Goal: Task Accomplishment & Management: Manage account settings

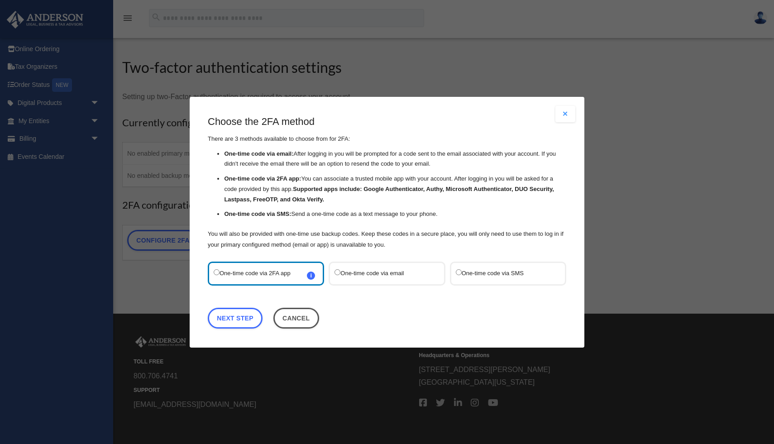
click at [493, 275] on label "One-time code via SMS" at bounding box center [504, 273] width 96 height 12
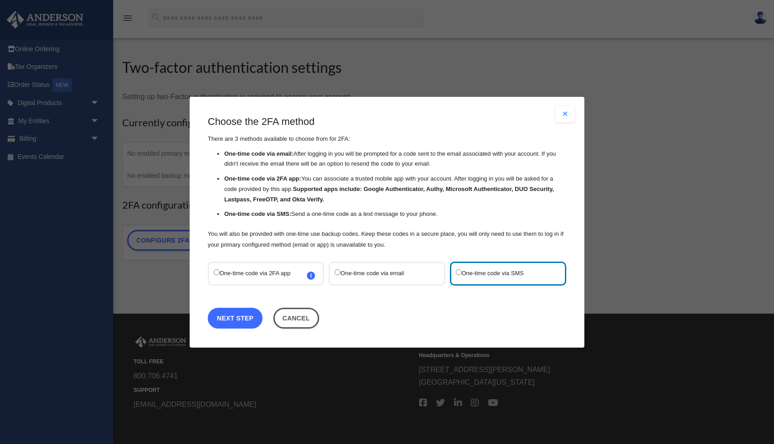
click at [251, 314] on link "Next Step" at bounding box center [235, 317] width 55 height 21
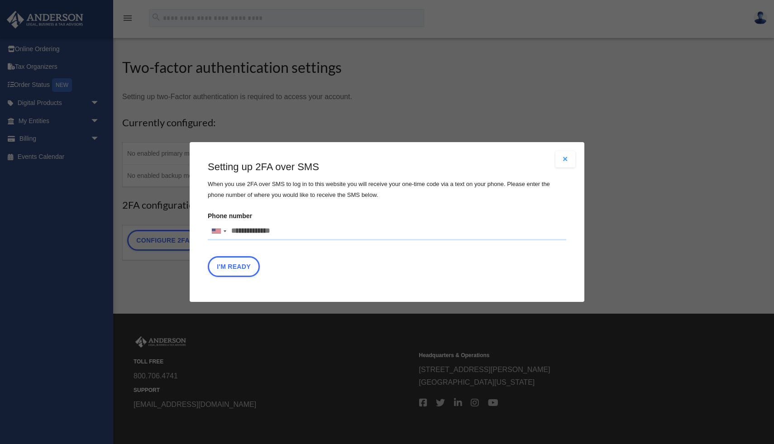
click at [271, 233] on input "Phone number United States +1 United Kingdom +44 Afghanistan (‫افغانستان‬‎) +93…" at bounding box center [387, 231] width 359 height 18
type input "**********"
click at [394, 257] on div "I'm Ready" at bounding box center [387, 268] width 359 height 25
click at [234, 265] on button "I'm Ready" at bounding box center [234, 266] width 52 height 21
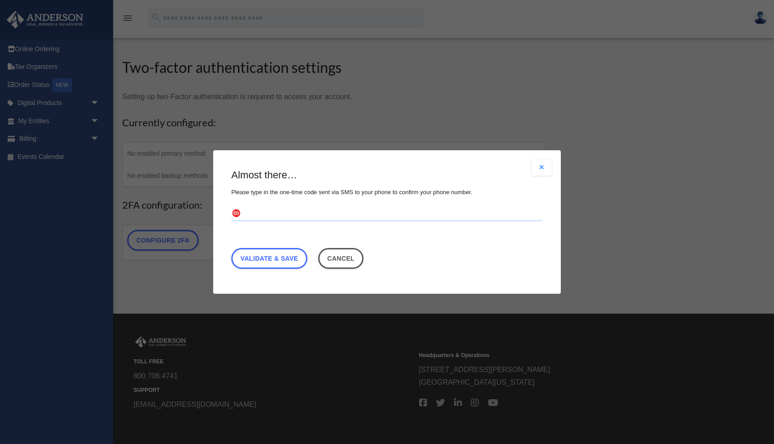
click at [277, 212] on input "text" at bounding box center [387, 214] width 312 height 14
type input "******"
click at [269, 254] on link "Validate & Save" at bounding box center [269, 258] width 76 height 21
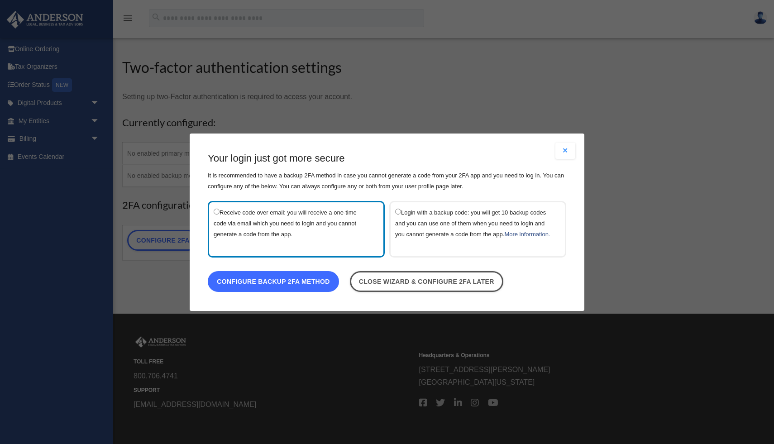
click at [309, 290] on link "Configure backup 2FA method" at bounding box center [273, 281] width 131 height 21
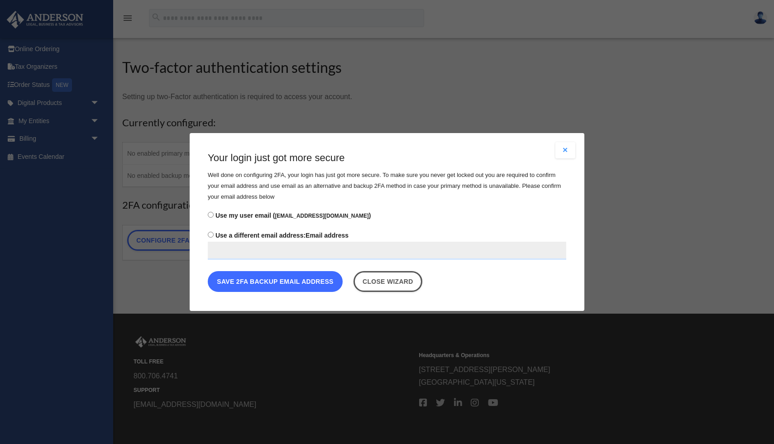
click at [264, 281] on button "Save 2FA backup email address" at bounding box center [275, 281] width 135 height 21
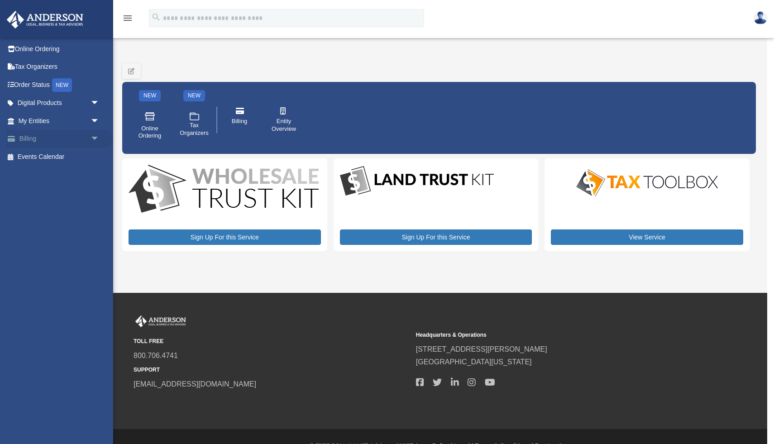
click at [59, 139] on link "Billing arrow_drop_down" at bounding box center [59, 139] width 107 height 18
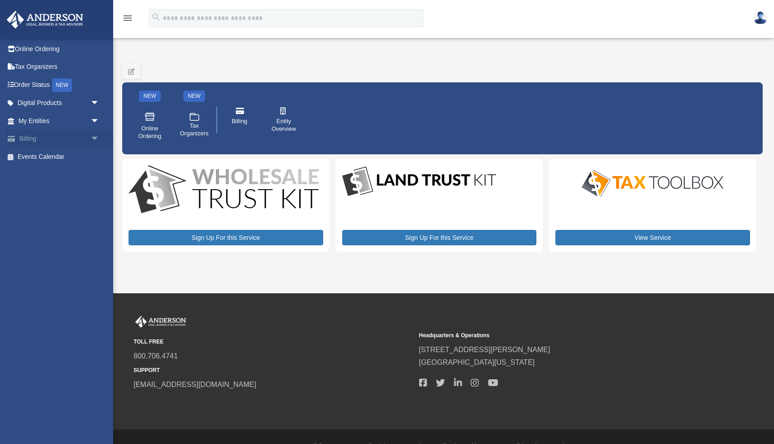
click at [96, 137] on span "arrow_drop_down" at bounding box center [100, 139] width 18 height 19
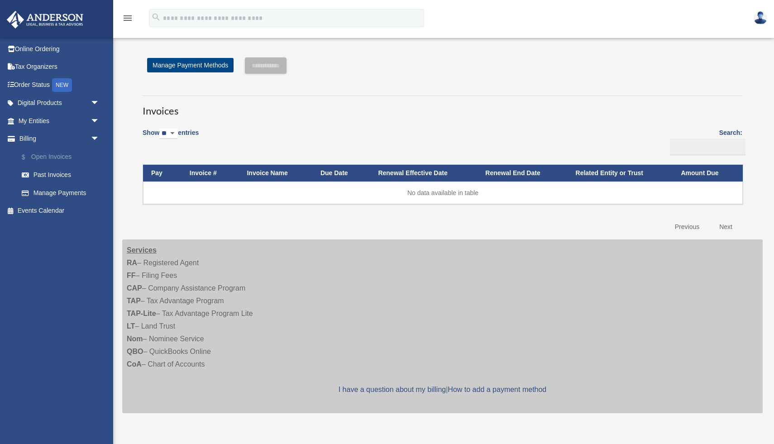
click at [75, 155] on link "$ Open Invoices" at bounding box center [63, 157] width 101 height 19
click at [66, 157] on link "$ Open Invoices" at bounding box center [63, 157] width 101 height 19
click at [100, 102] on span "arrow_drop_down" at bounding box center [100, 103] width 18 height 19
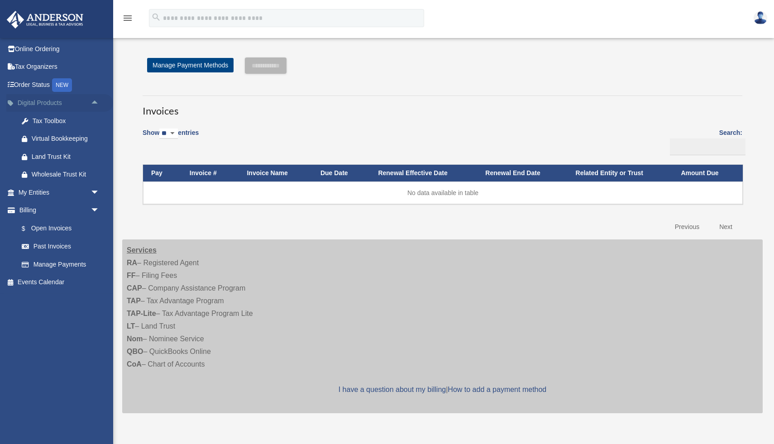
click at [100, 102] on span "arrow_drop_up" at bounding box center [100, 103] width 18 height 19
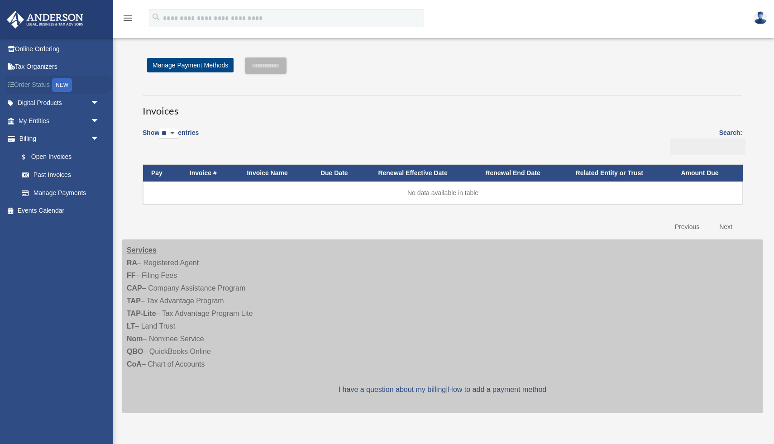
click at [60, 84] on div "NEW" at bounding box center [62, 85] width 20 height 14
click at [43, 82] on link "Order Status NEW" at bounding box center [59, 85] width 107 height 19
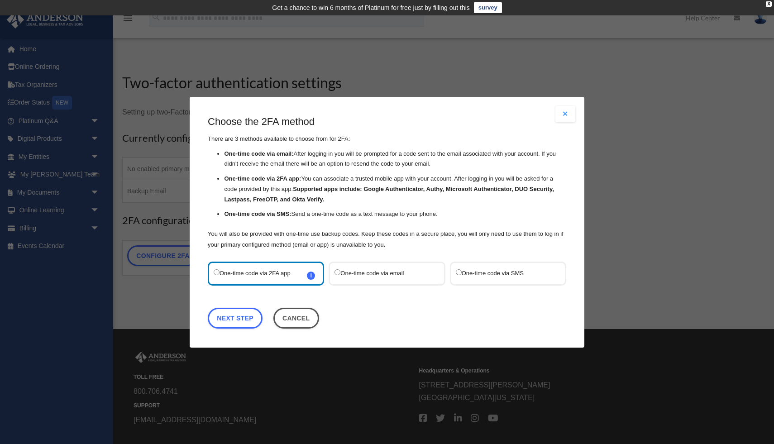
click at [563, 106] on button "Close modal" at bounding box center [566, 114] width 20 height 16
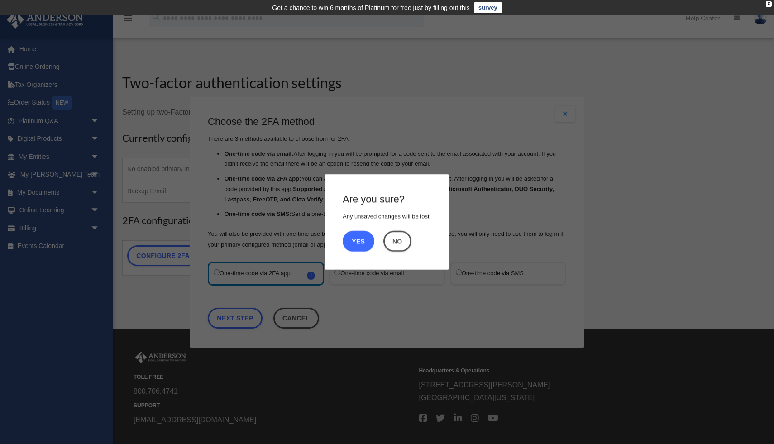
click at [362, 242] on button "Yes" at bounding box center [359, 241] width 32 height 21
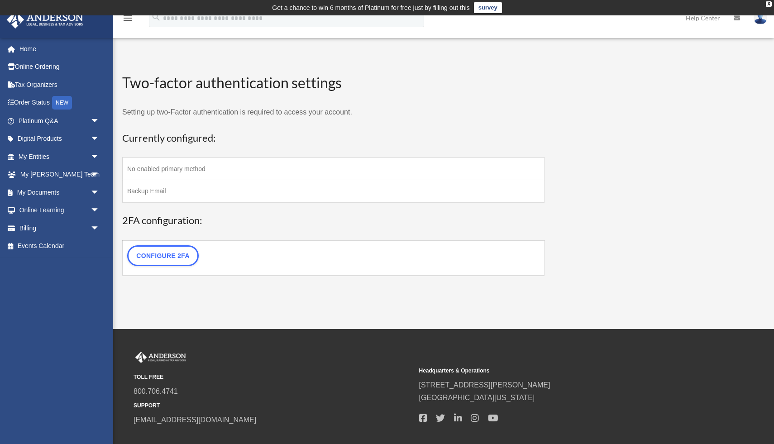
click at [756, 19] on img at bounding box center [761, 17] width 14 height 13
click at [736, 20] on icon at bounding box center [737, 18] width 6 height 6
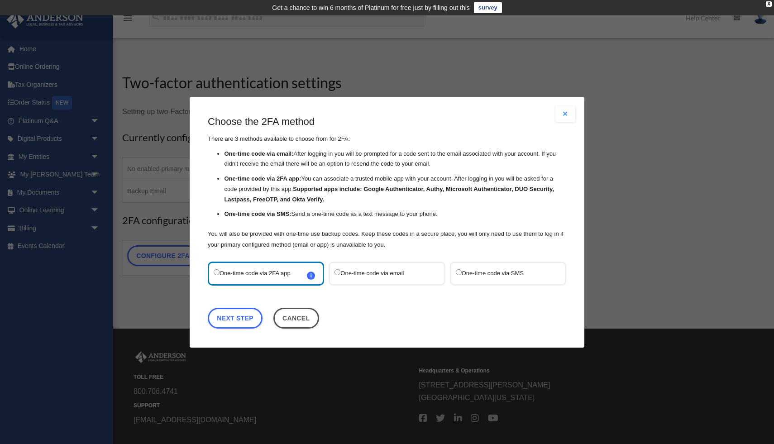
click at [562, 111] on button "Close modal" at bounding box center [566, 114] width 20 height 16
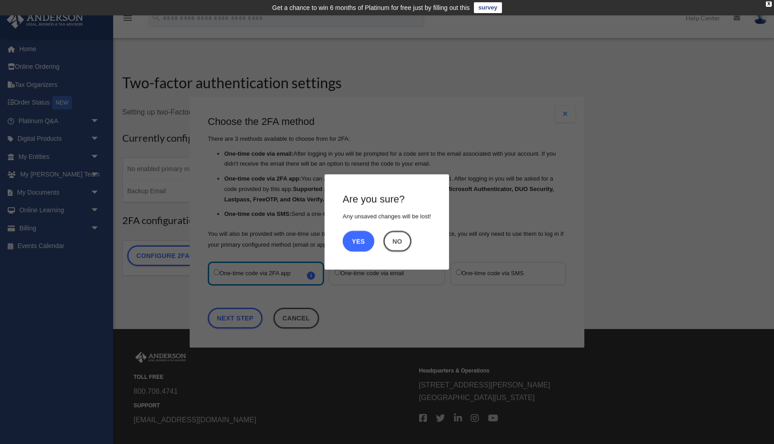
click at [364, 239] on button "Yes" at bounding box center [359, 241] width 32 height 21
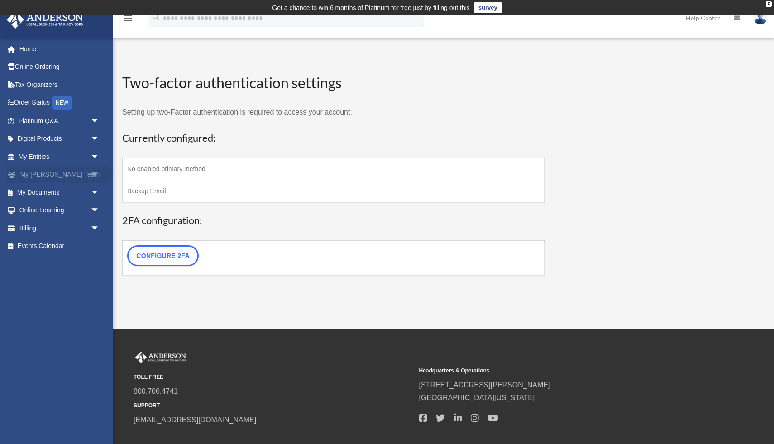
click at [62, 175] on link "My [PERSON_NAME] Team arrow_drop_down" at bounding box center [59, 175] width 107 height 18
click at [94, 175] on span "arrow_drop_down" at bounding box center [100, 175] width 18 height 19
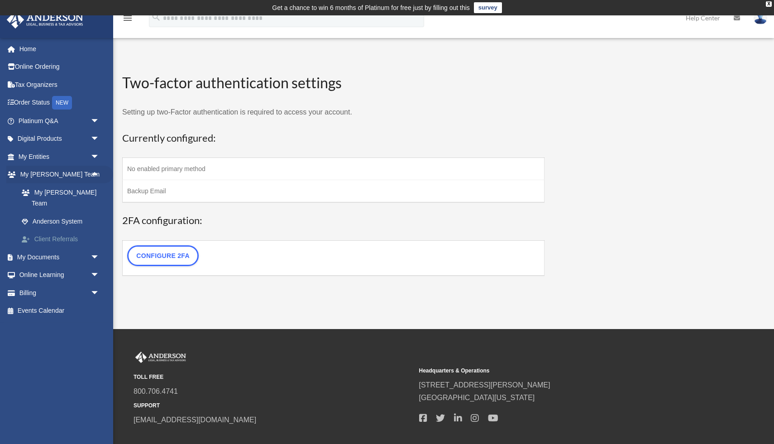
click at [61, 230] on link "Client Referrals" at bounding box center [63, 239] width 101 height 18
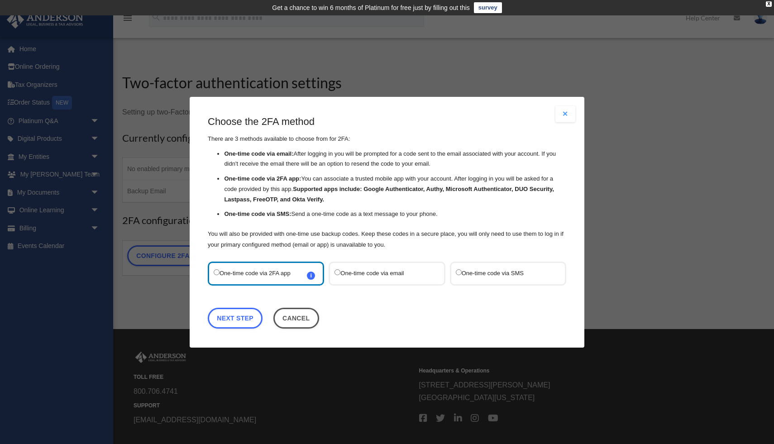
click at [564, 106] on button "Close modal" at bounding box center [566, 114] width 20 height 16
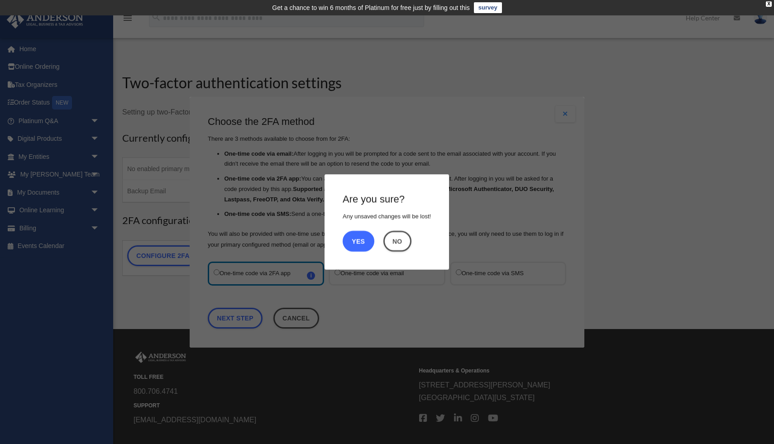
click at [370, 237] on button "Yes" at bounding box center [359, 241] width 32 height 21
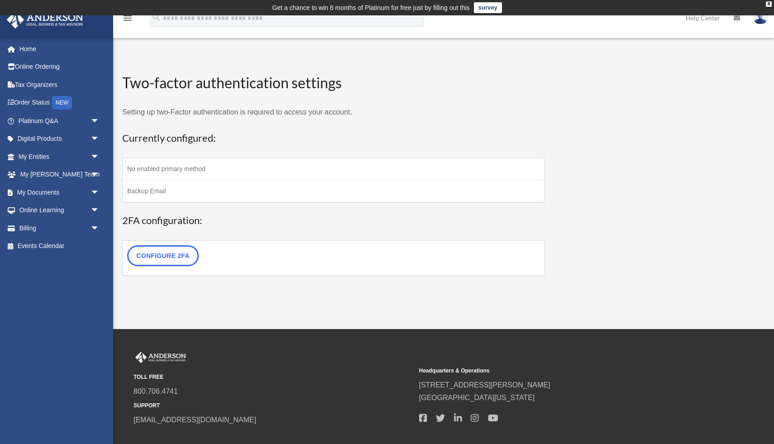
click at [160, 168] on td "No enabled primary method" at bounding box center [334, 169] width 422 height 22
click at [96, 162] on span "arrow_drop_down" at bounding box center [100, 157] width 18 height 19
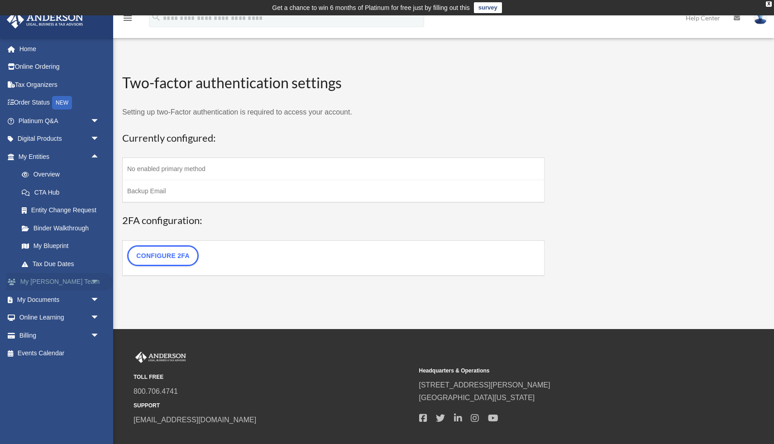
click at [91, 279] on span "arrow_drop_down" at bounding box center [100, 282] width 18 height 19
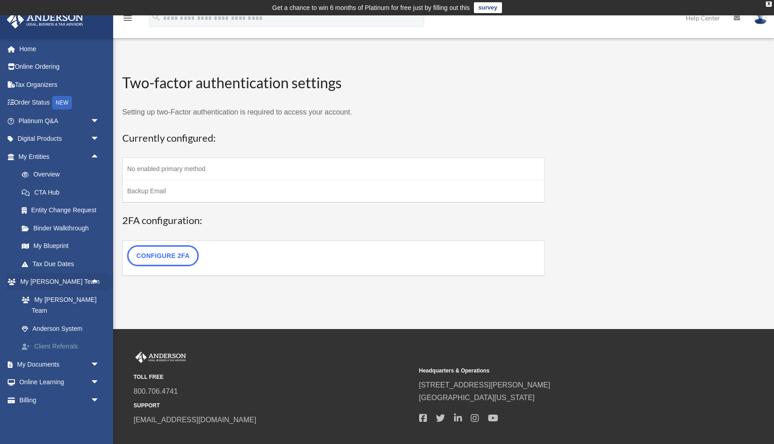
click at [67, 338] on link "Client Referrals" at bounding box center [63, 347] width 101 height 18
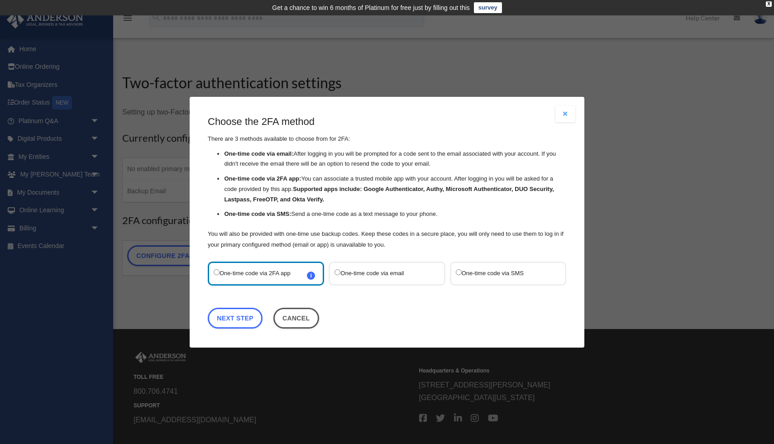
click at [485, 270] on label "One-time code via SMS" at bounding box center [504, 273] width 96 height 12
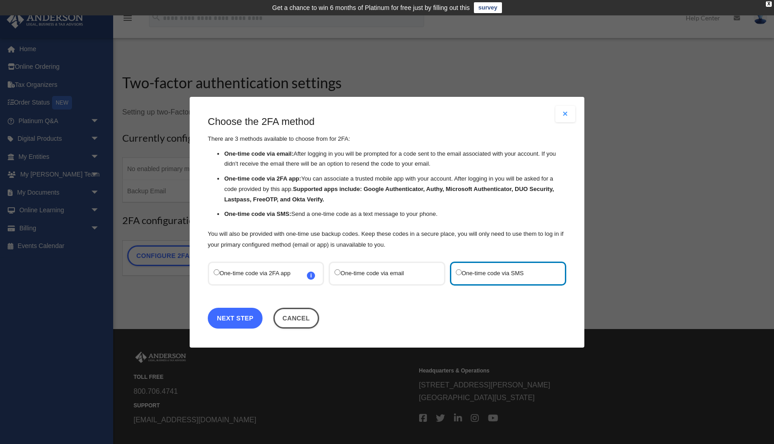
click at [243, 323] on link "Next Step" at bounding box center [235, 317] width 55 height 21
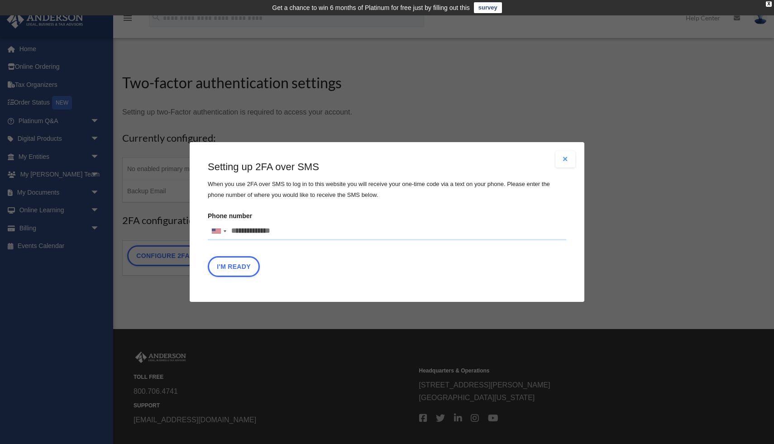
click at [289, 231] on input "Phone number United States +1 United Kingdom +44 Afghanistan (‫افغانستان‬‎) +93…" at bounding box center [387, 231] width 359 height 18
type input "**********"
click at [394, 254] on div "Setting up 2FA over SMS When you use 2FA over SMS to log in to this website you…" at bounding box center [387, 220] width 359 height 121
click at [228, 265] on button "I'm Ready" at bounding box center [234, 266] width 52 height 21
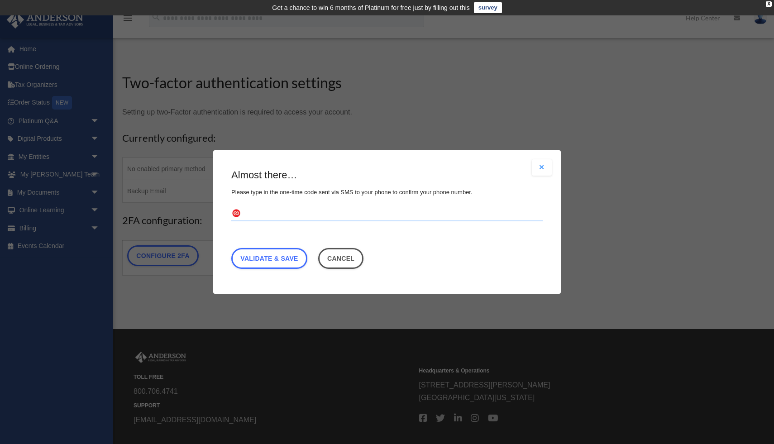
click at [269, 211] on input "text" at bounding box center [387, 214] width 312 height 14
type input "******"
click at [277, 256] on link "Validate & Save" at bounding box center [269, 258] width 76 height 21
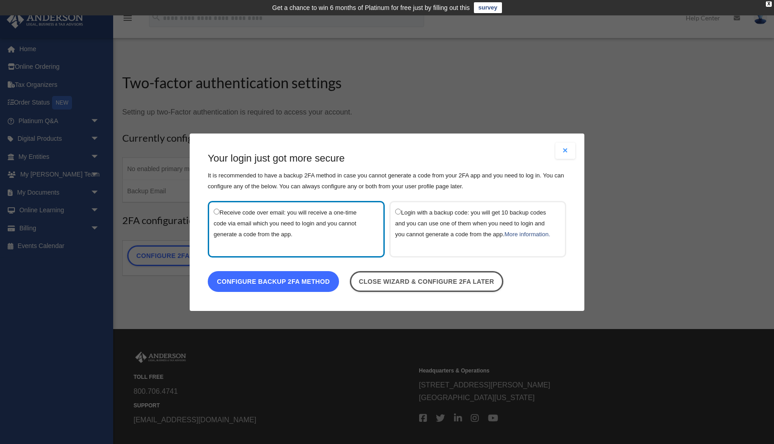
click at [296, 287] on link "Configure backup 2FA method" at bounding box center [273, 281] width 131 height 21
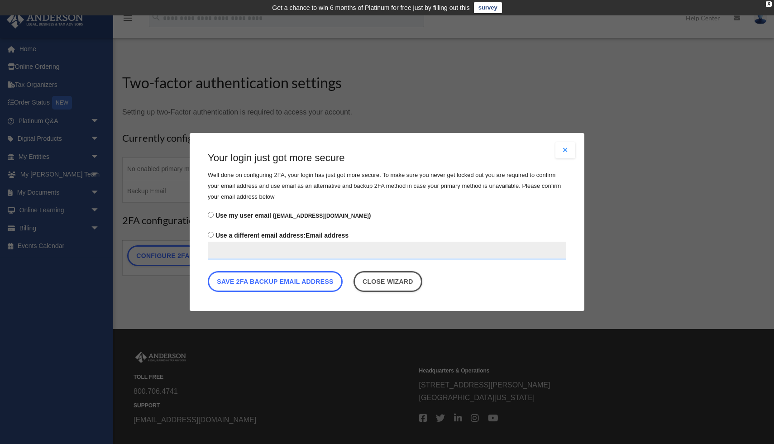
drag, startPoint x: 276, startPoint y: 283, endPoint x: 437, endPoint y: 260, distance: 162.9
click at [438, 259] on div "Your login just got more secure Well done on configuring 2FA, your login has ju…" at bounding box center [387, 223] width 359 height 145
click at [394, 278] on link "Close wizard" at bounding box center [388, 281] width 69 height 21
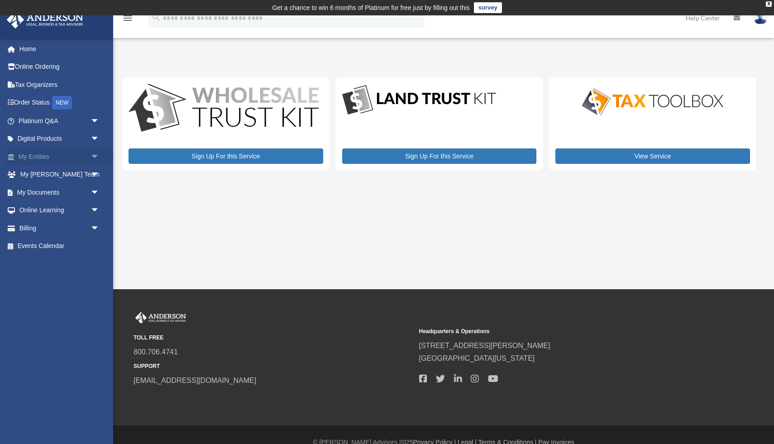
click at [100, 161] on span "arrow_drop_down" at bounding box center [100, 157] width 18 height 19
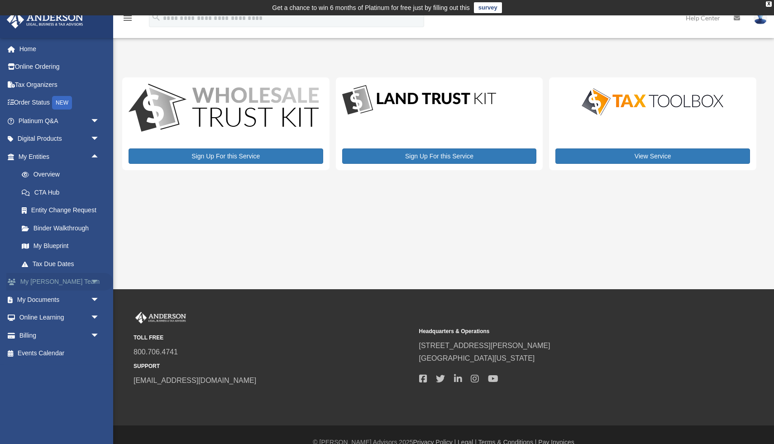
click at [95, 283] on span "arrow_drop_down" at bounding box center [100, 282] width 18 height 19
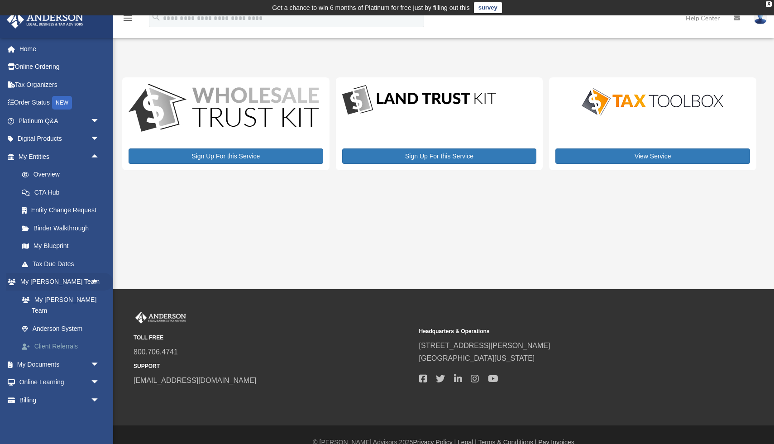
click at [60, 338] on link "Client Referrals" at bounding box center [63, 347] width 101 height 18
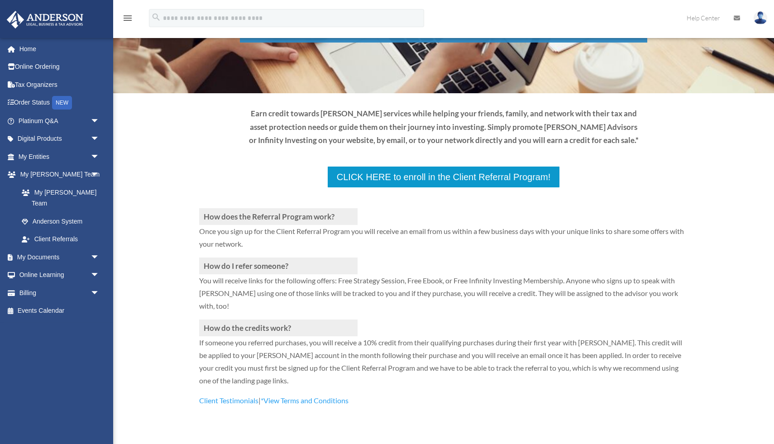
scroll to position [78, 0]
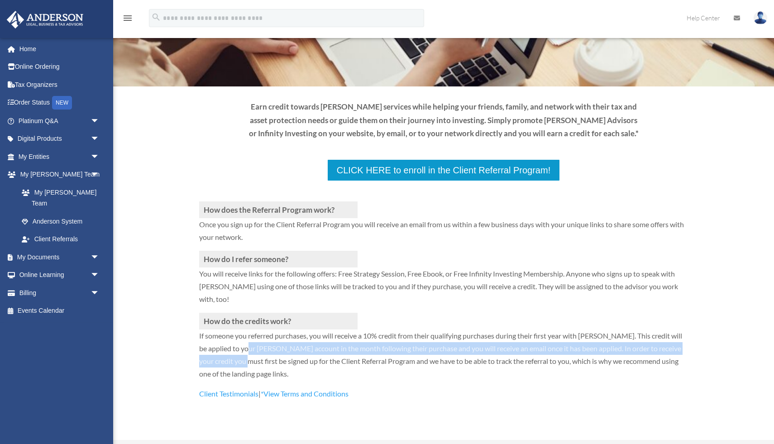
drag, startPoint x: 257, startPoint y: 349, endPoint x: 263, endPoint y: 358, distance: 11.0
click at [263, 358] on p "If someone you referred purchases, you will receive a 10% credit from their qua…" at bounding box center [443, 359] width 489 height 58
click at [262, 355] on p "If someone you referred purchases, you will receive a 10% credit from their qua…" at bounding box center [443, 359] width 489 height 58
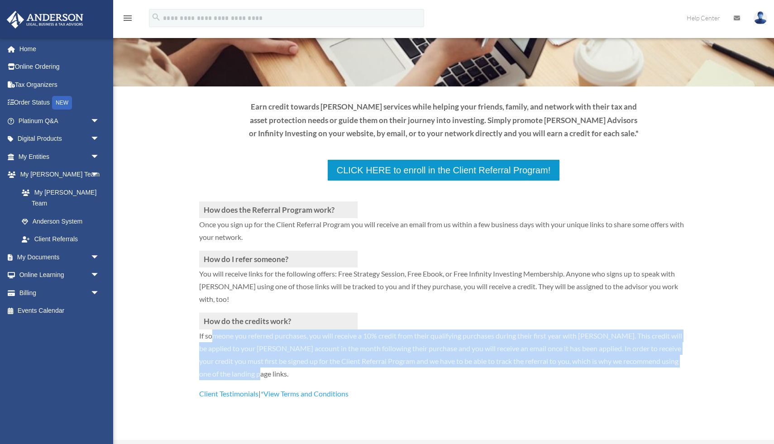
drag, startPoint x: 211, startPoint y: 337, endPoint x: 283, endPoint y: 374, distance: 80.4
click at [283, 374] on p "If someone you referred purchases, you will receive a 10% credit from their qua…" at bounding box center [443, 359] width 489 height 58
click at [431, 162] on link "CLICK HERE to enroll in the Client Referral Program!" at bounding box center [444, 170] width 234 height 23
